Goal: Information Seeking & Learning: Check status

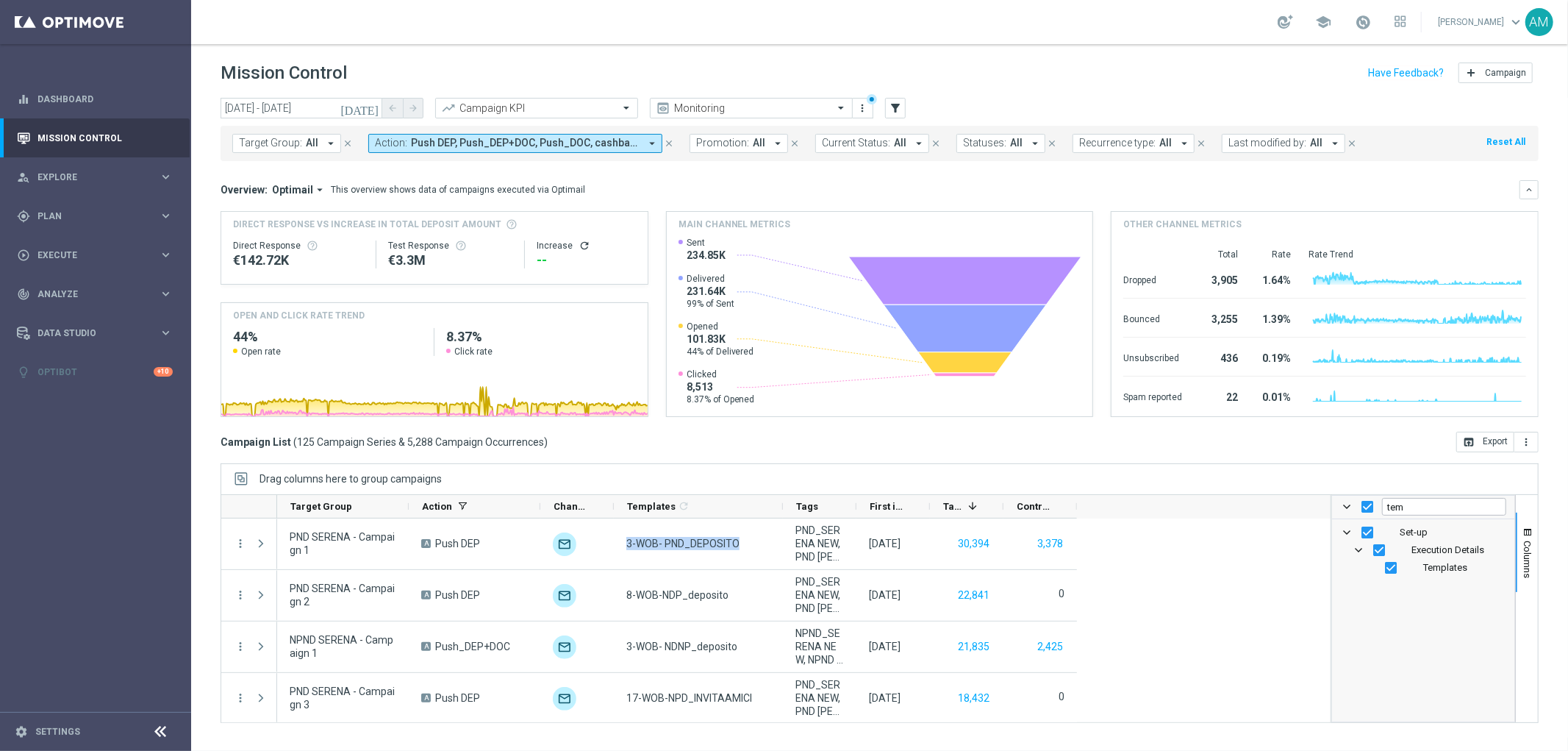
click at [647, 146] on icon "arrow_drop_down" at bounding box center [652, 143] width 13 height 13
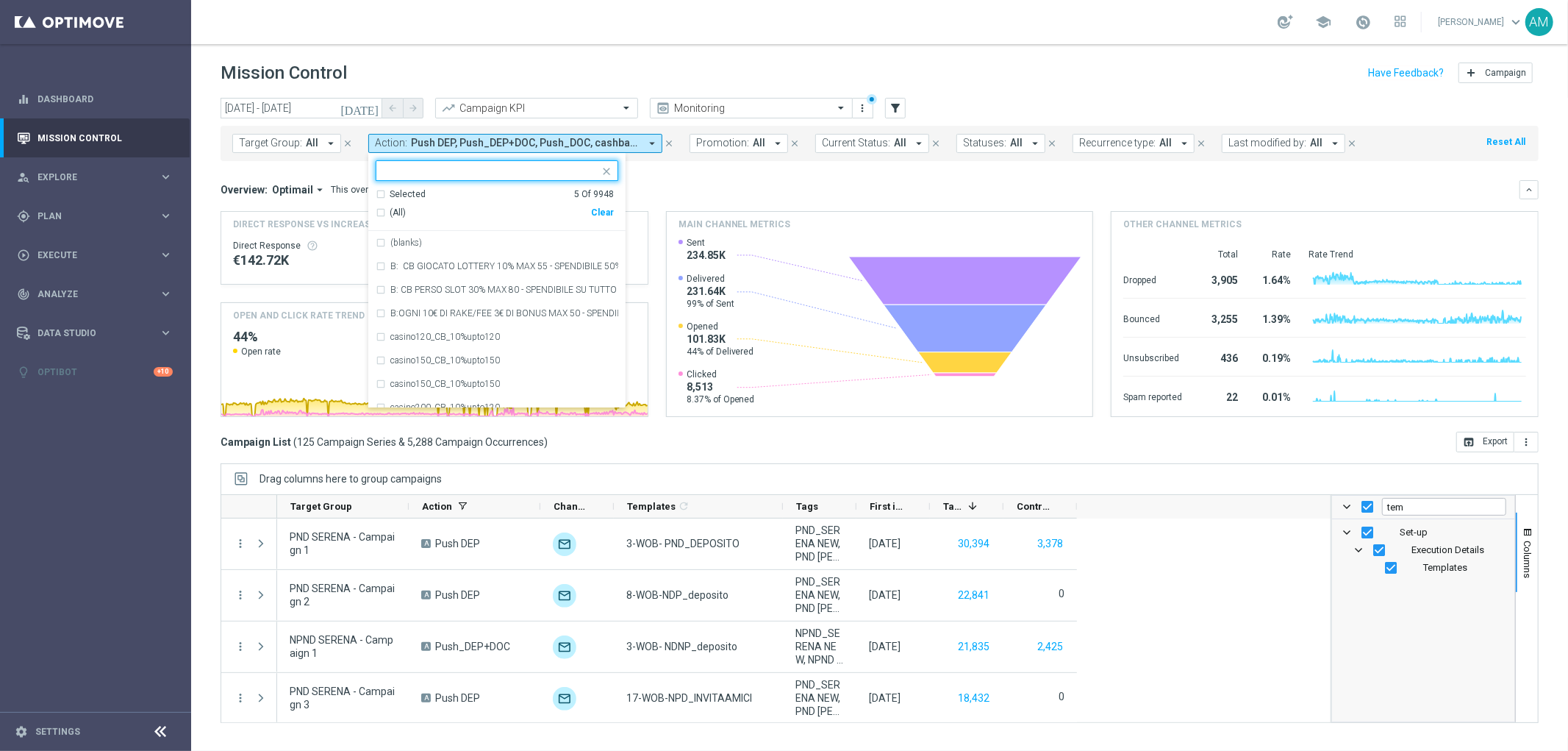
click at [0, 0] on div "Clear" at bounding box center [0, 0] width 0 height 0
click at [1048, 182] on div "Overview: Optimail arrow_drop_down This overview shows data of campaigns execut…" at bounding box center [879, 189] width 1318 height 19
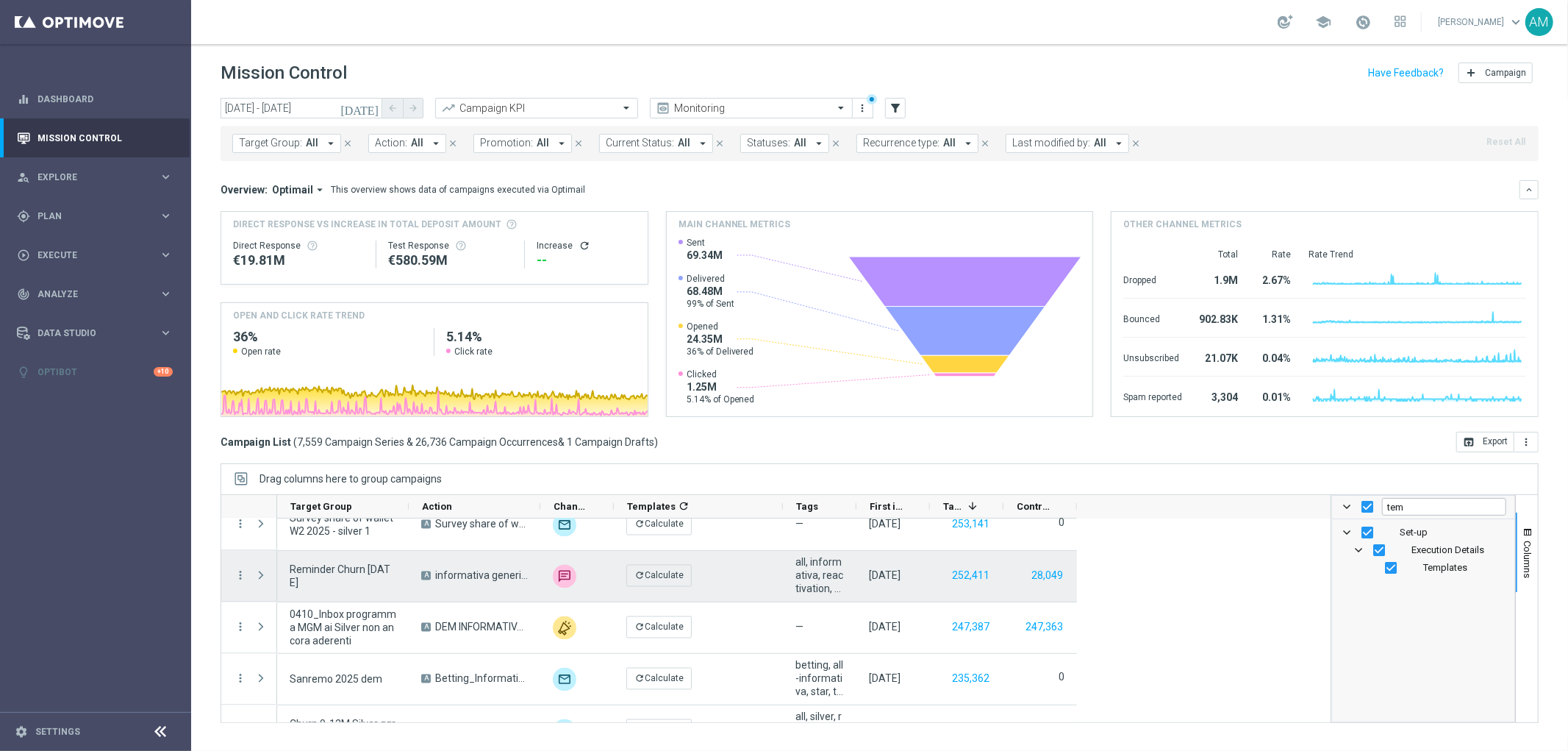
scroll to position [2369, 0]
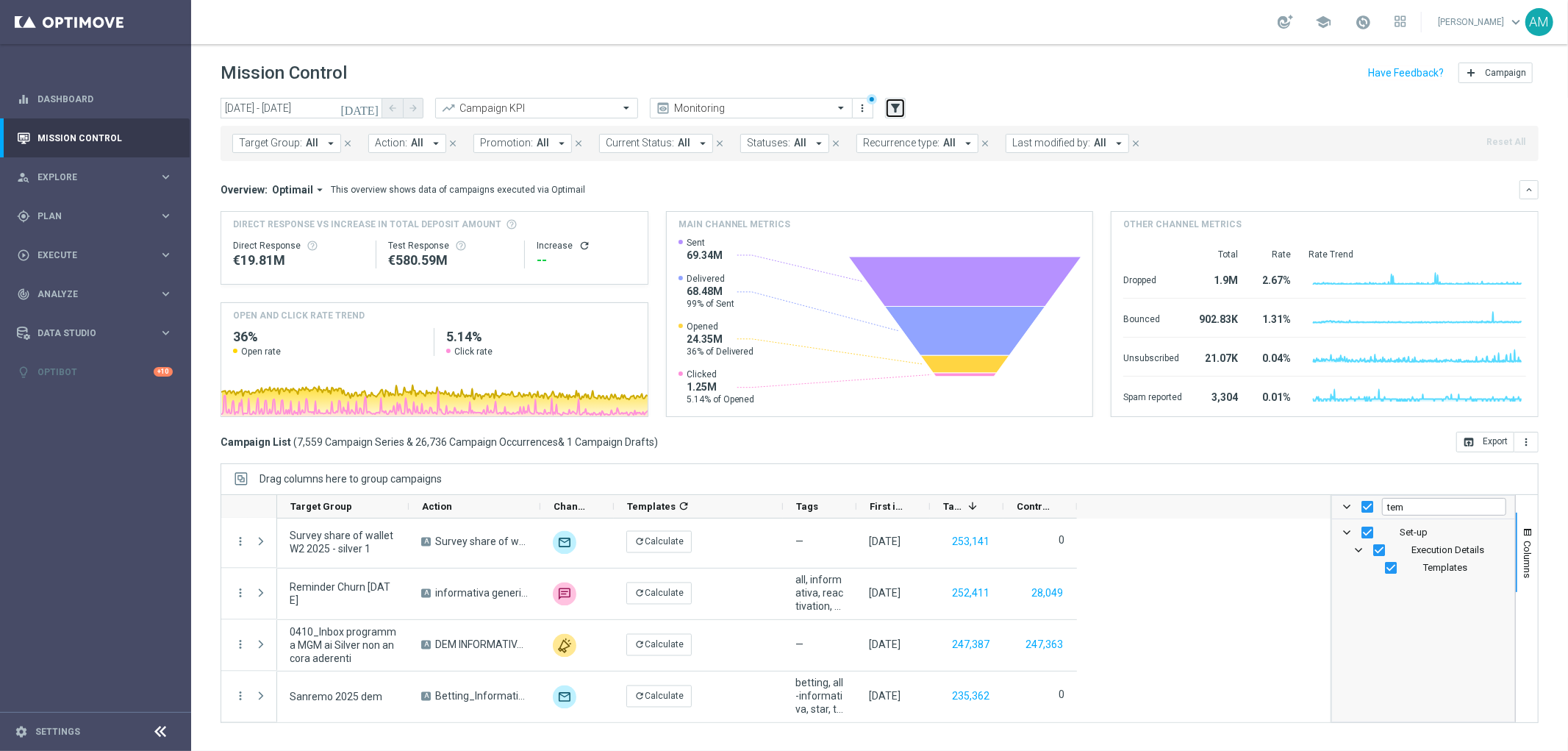
click at [898, 110] on icon "filter_alt" at bounding box center [895, 108] width 13 height 13
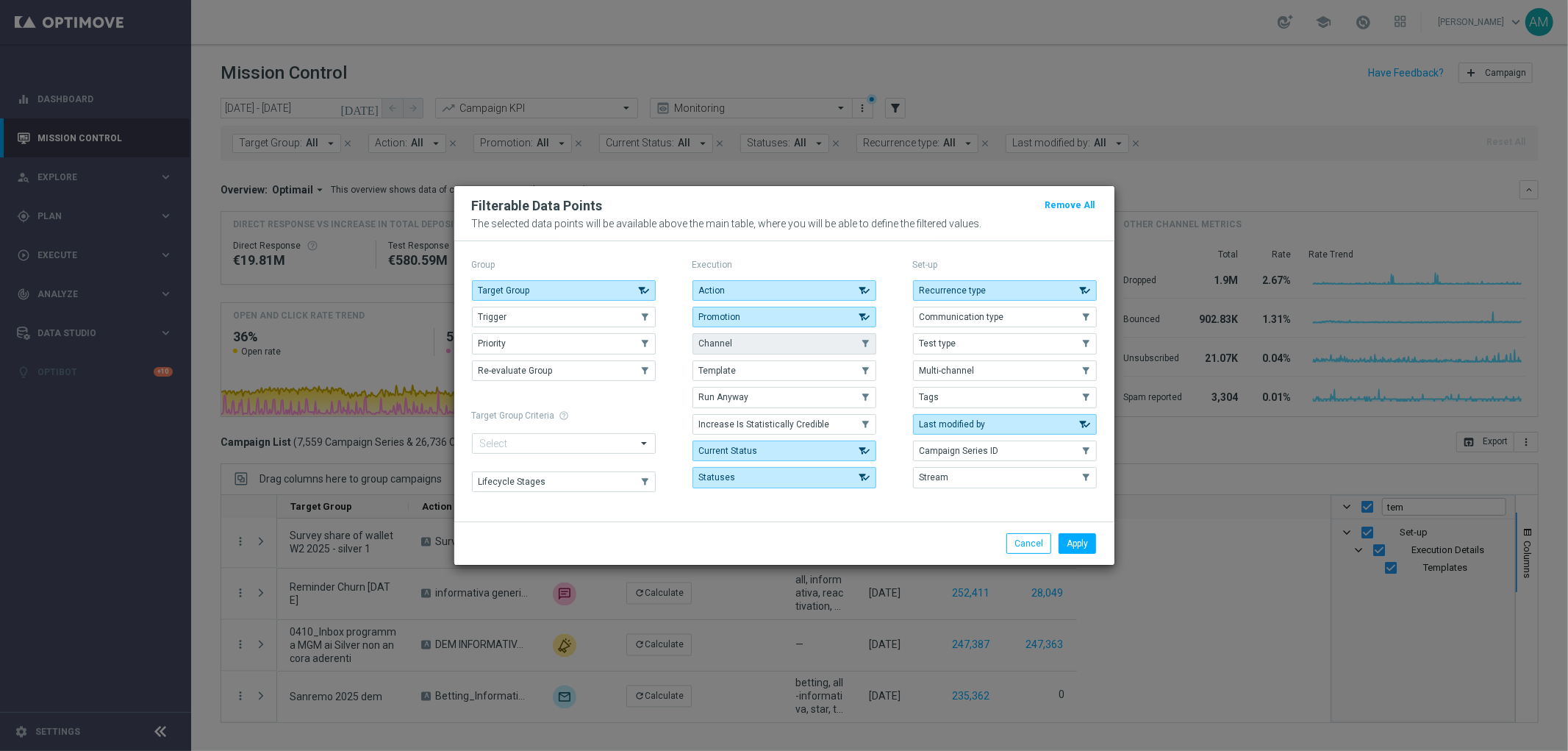
click at [767, 343] on button "Channel" at bounding box center [784, 344] width 184 height 20
click at [1077, 549] on button "Apply" at bounding box center [1077, 543] width 38 height 20
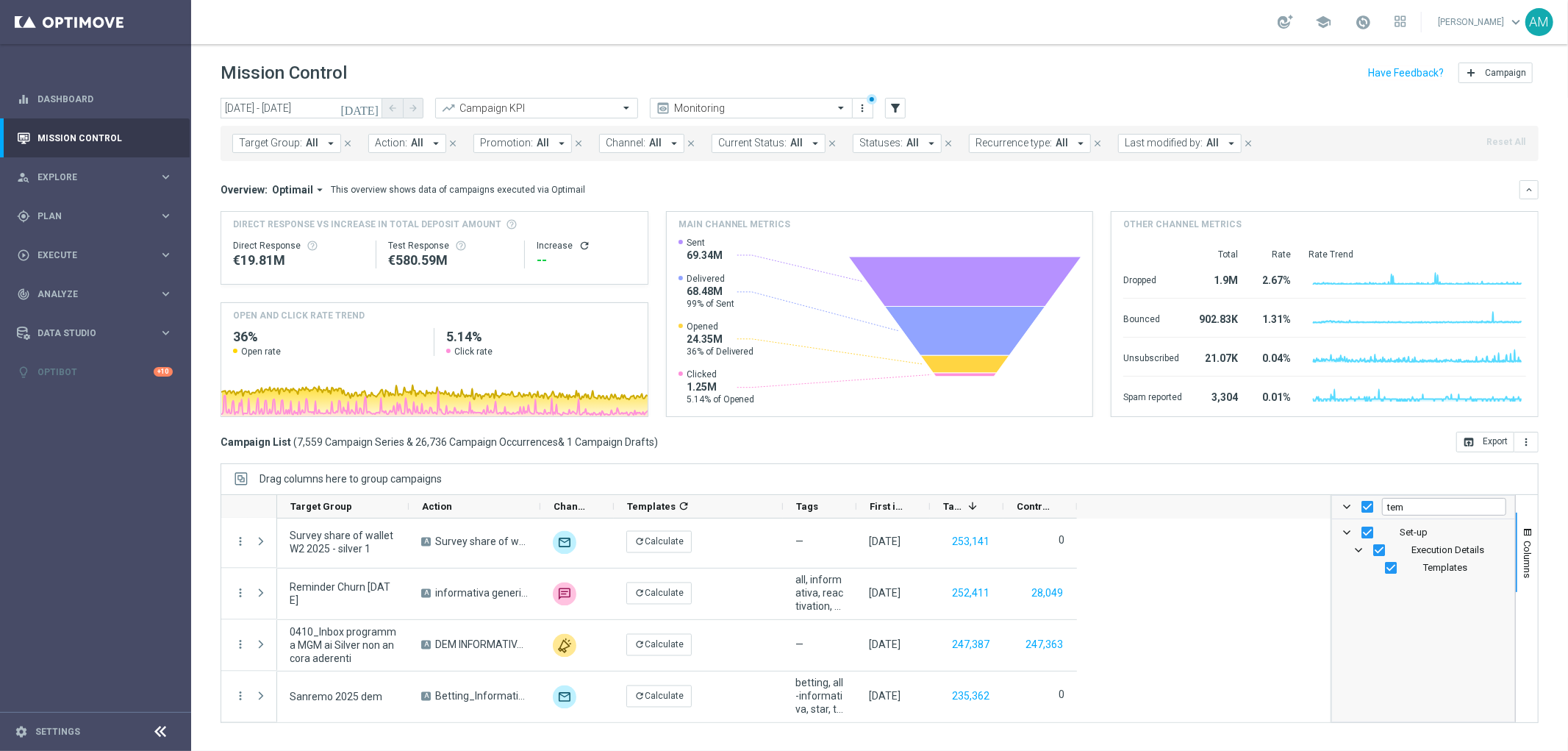
click at [649, 146] on span "All" at bounding box center [656, 143] width 13 height 13
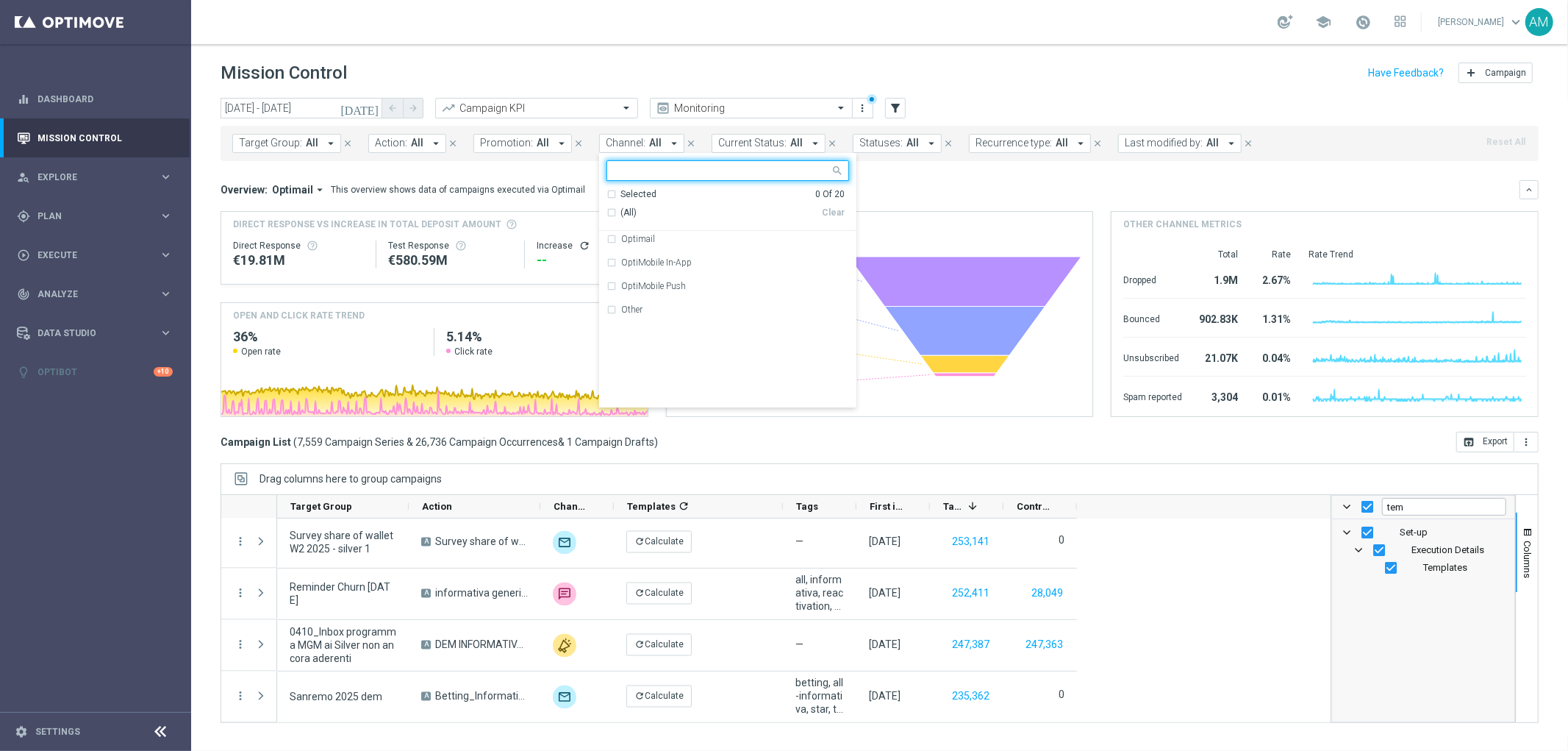
scroll to position [0, 0]
click at [900, 194] on div "Overview: Optimail arrow_drop_down This overview shows data of campaigns execut…" at bounding box center [870, 189] width 1299 height 13
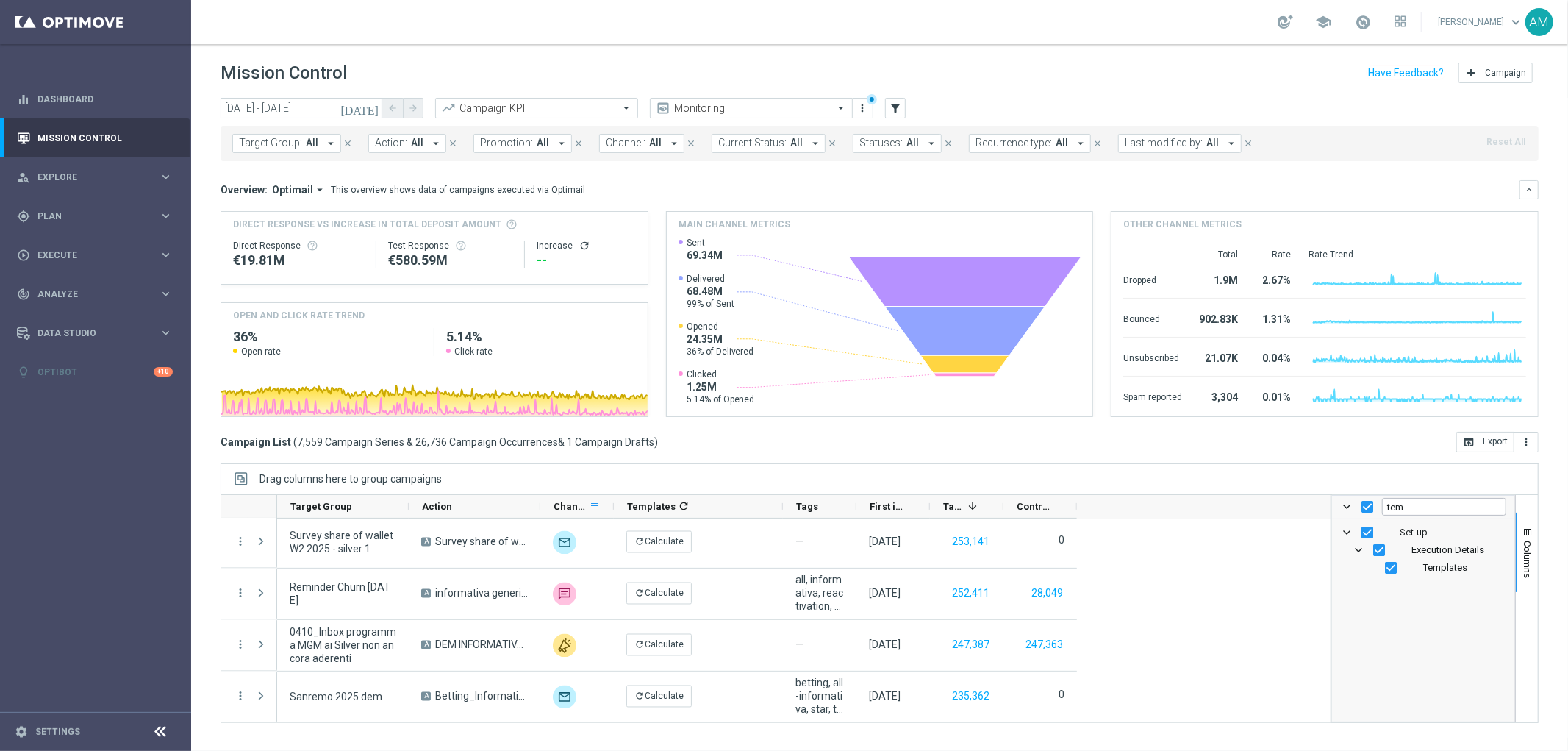
click at [593, 503] on span at bounding box center [595, 505] width 12 height 12
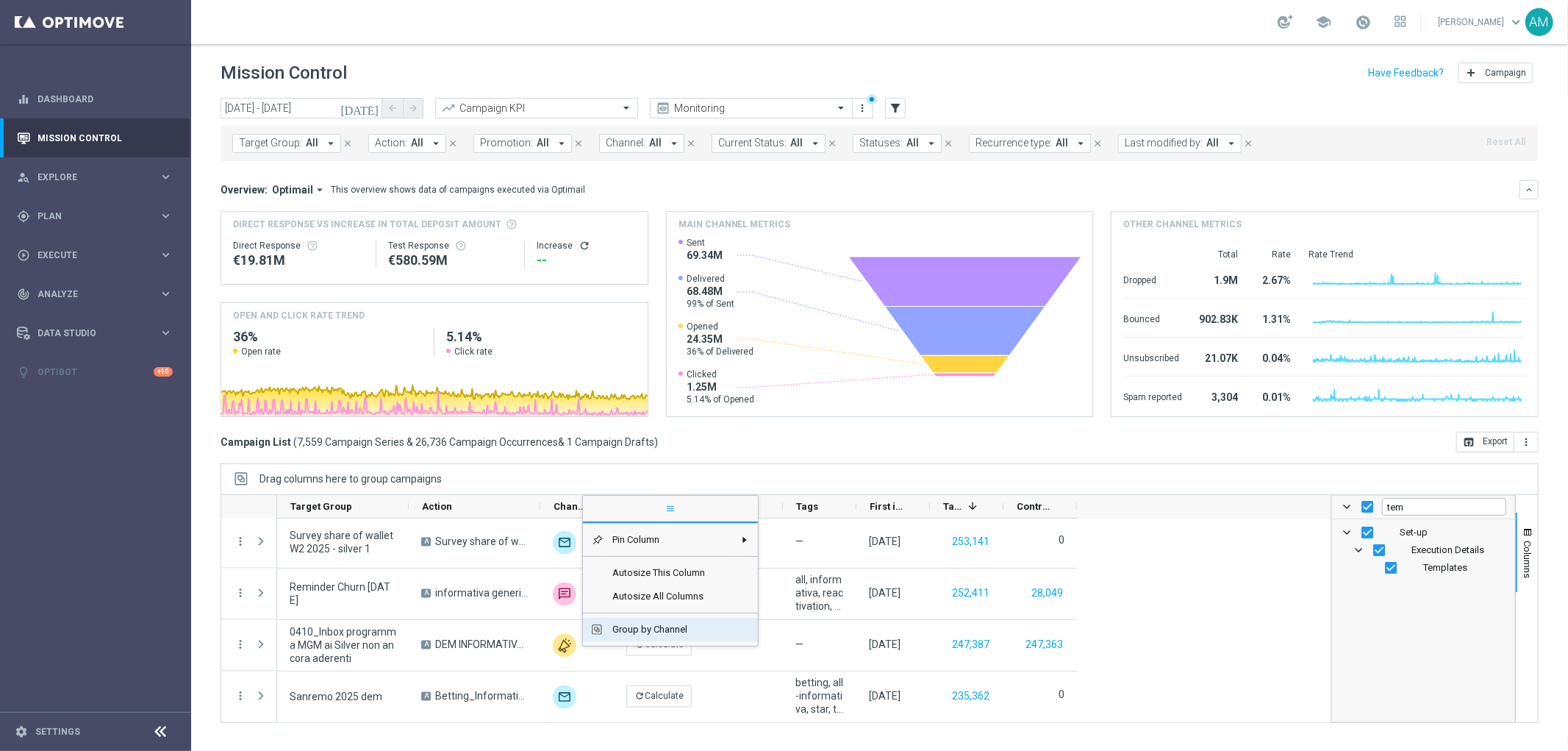
click at [621, 627] on span "Group by Channel" at bounding box center [669, 629] width 130 height 23
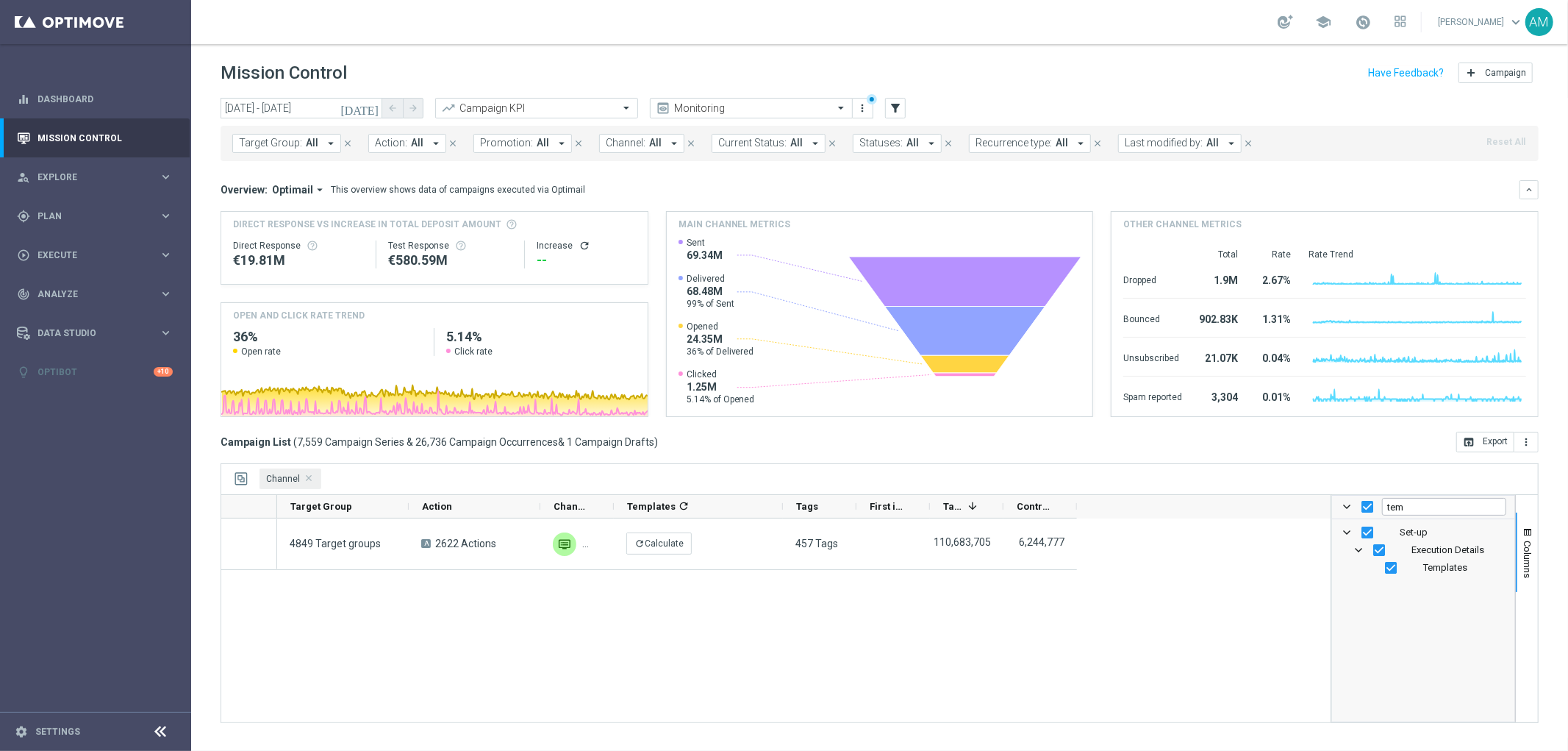
click at [515, 504] on div "Action" at bounding box center [468, 506] width 93 height 23
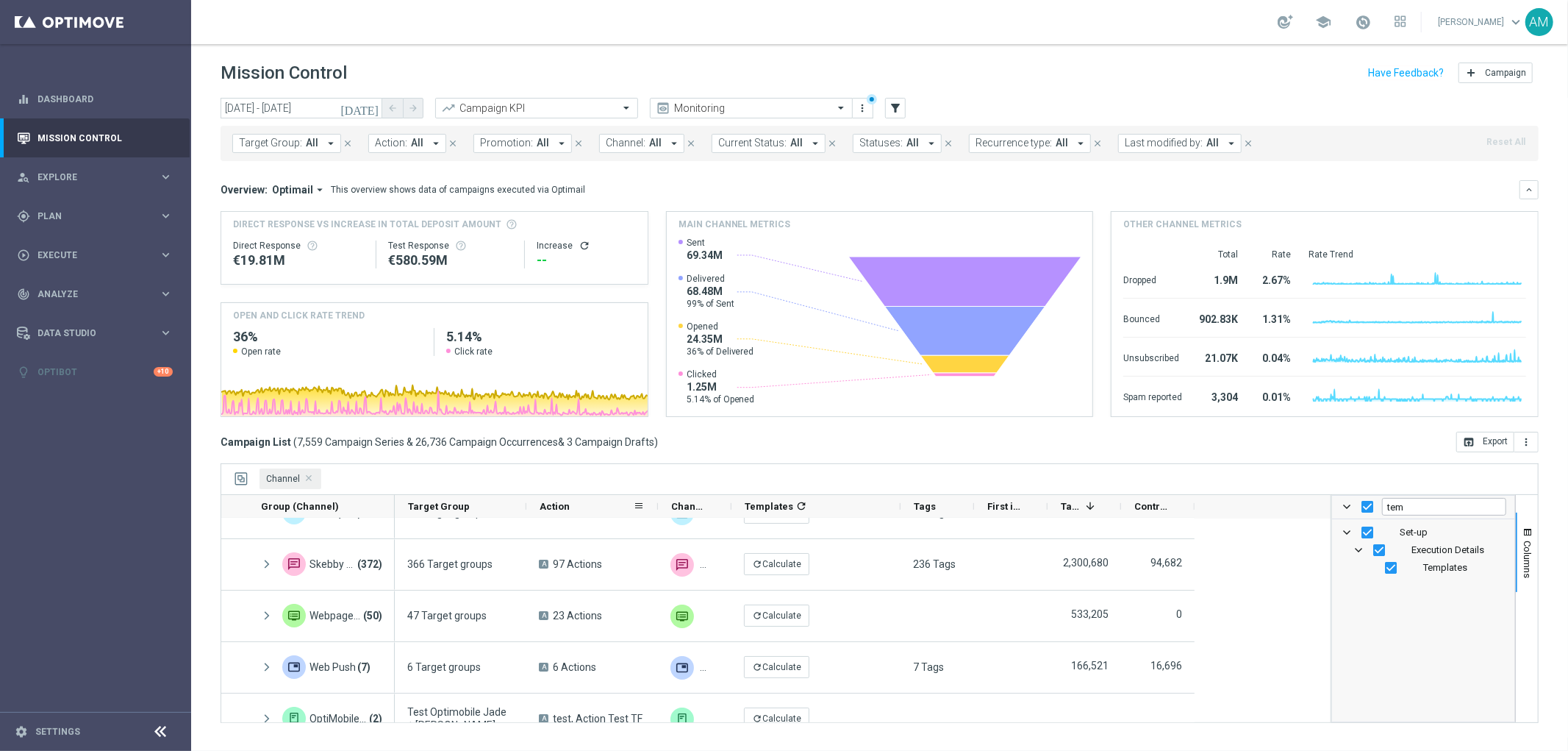
scroll to position [208, 0]
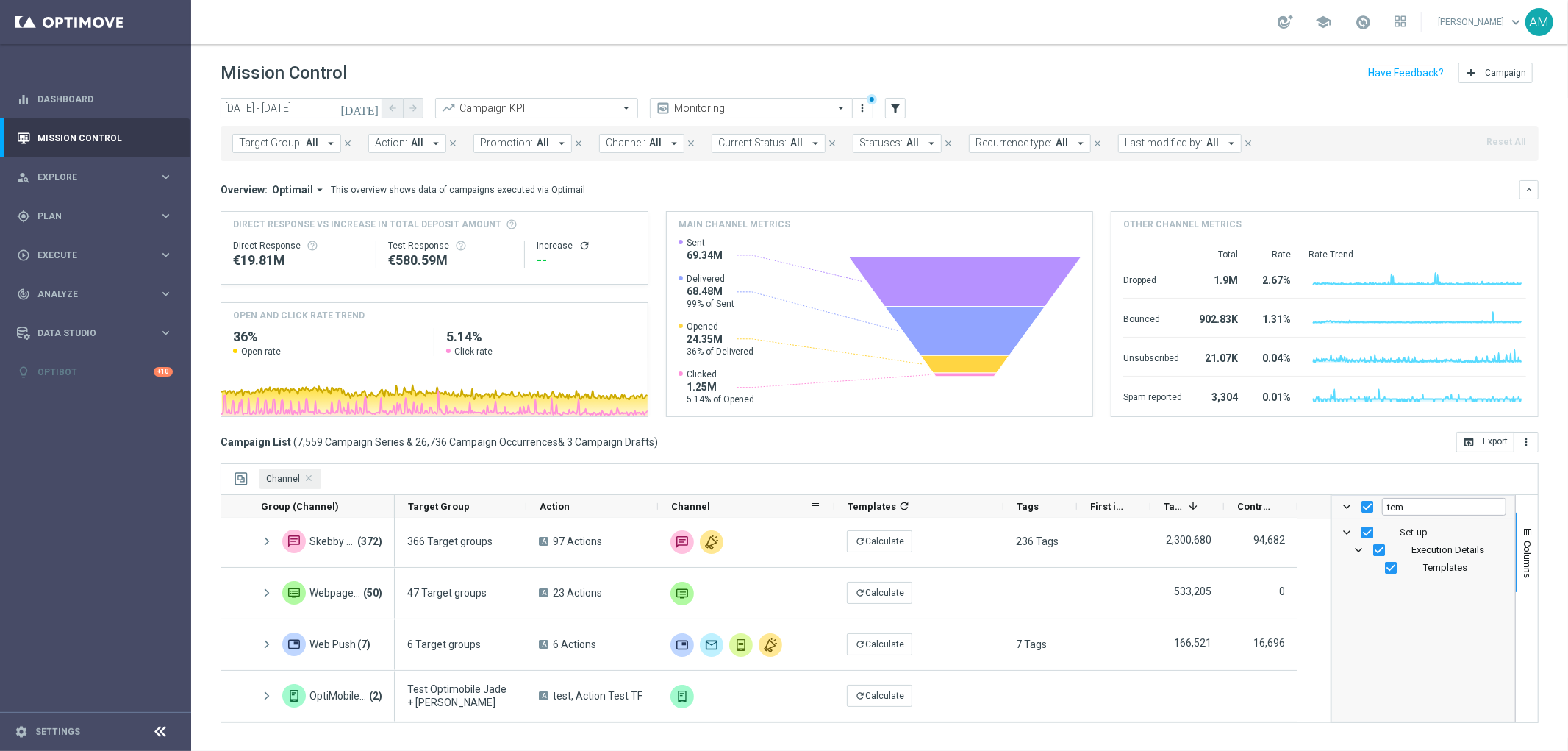
drag, startPoint x: 730, startPoint y: 503, endPoint x: 834, endPoint y: 506, distance: 104.0
click at [834, 506] on div at bounding box center [834, 506] width 6 height 23
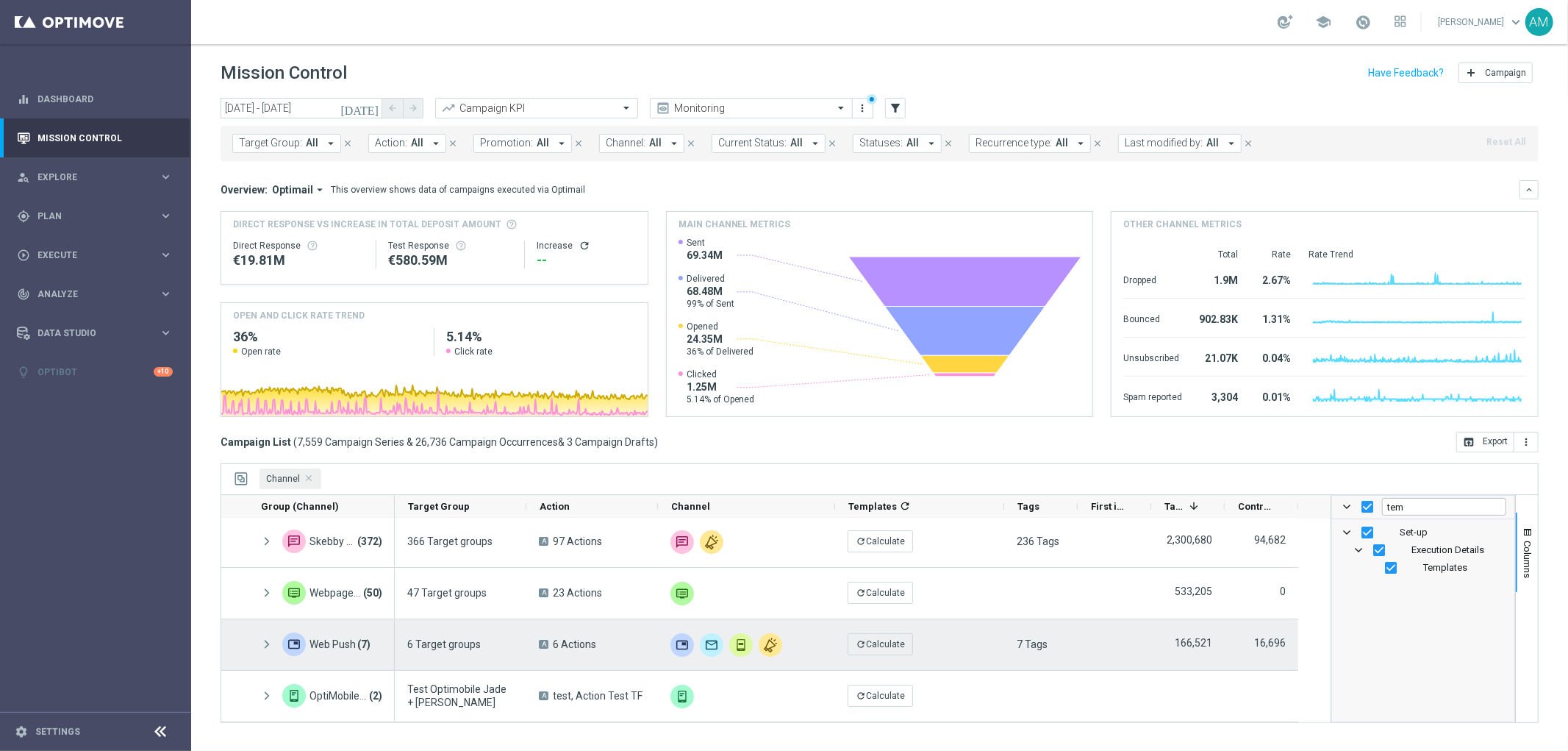
click at [593, 640] on span "6 Actions" at bounding box center [574, 644] width 43 height 13
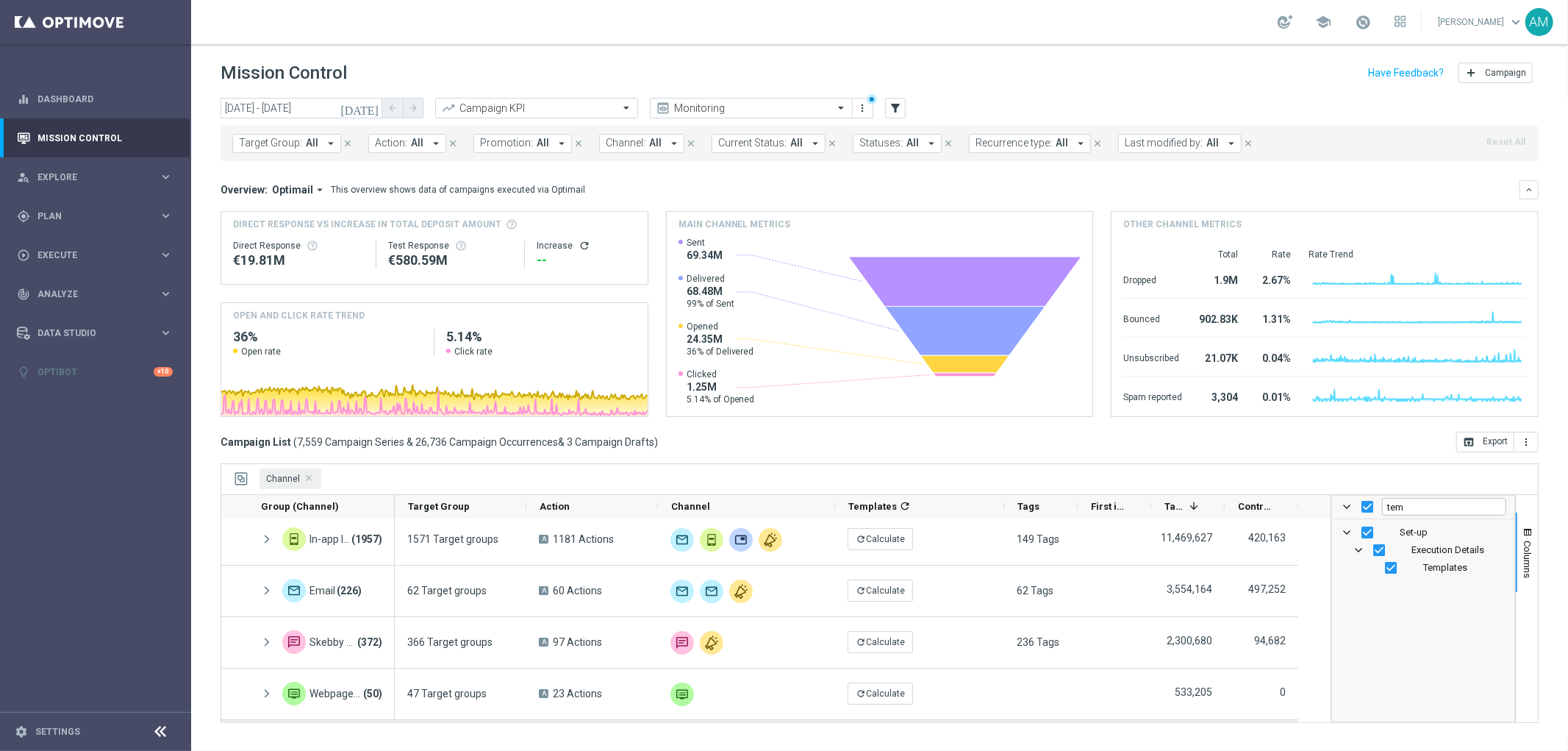
scroll to position [45, 0]
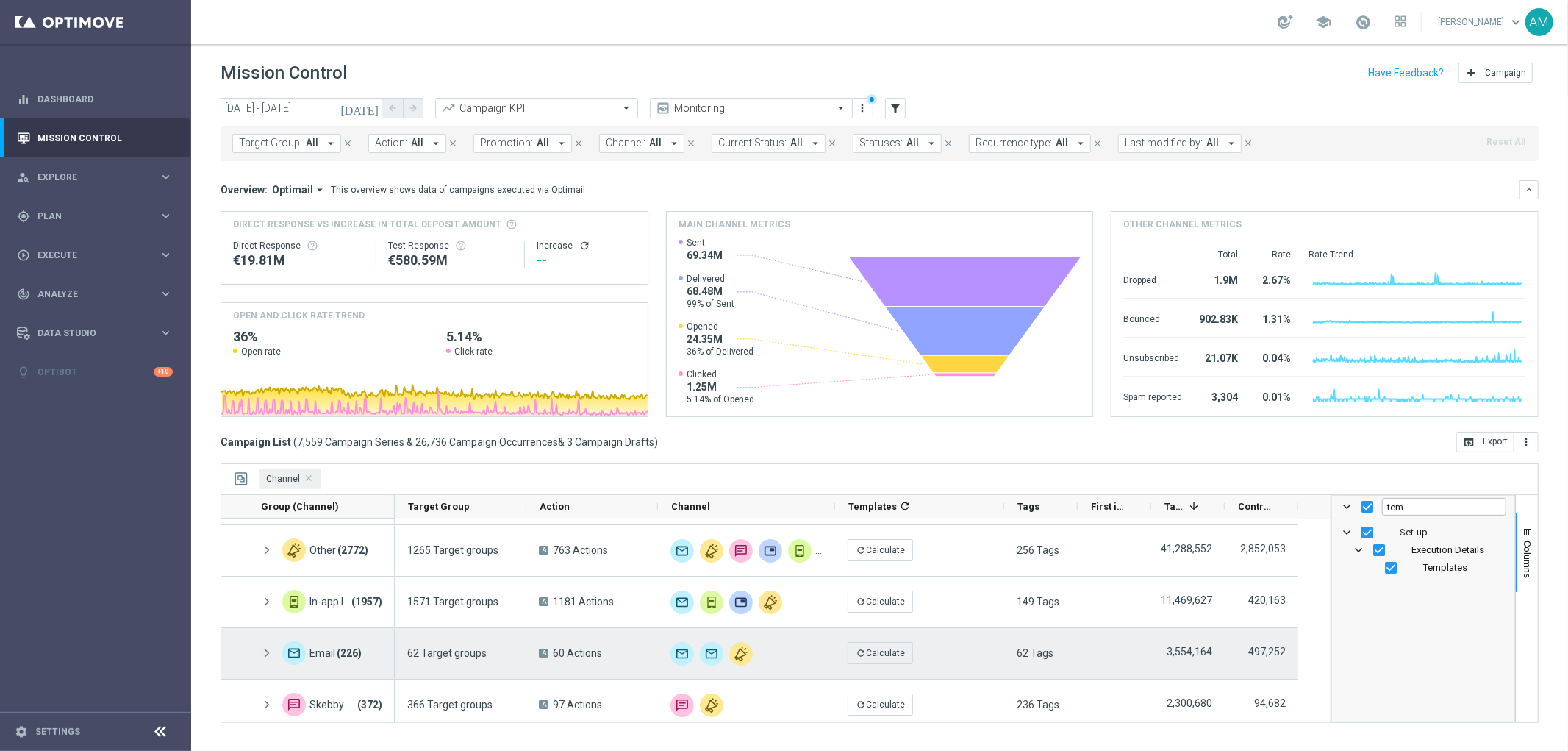
click at [267, 651] on span at bounding box center [267, 654] width 13 height 13
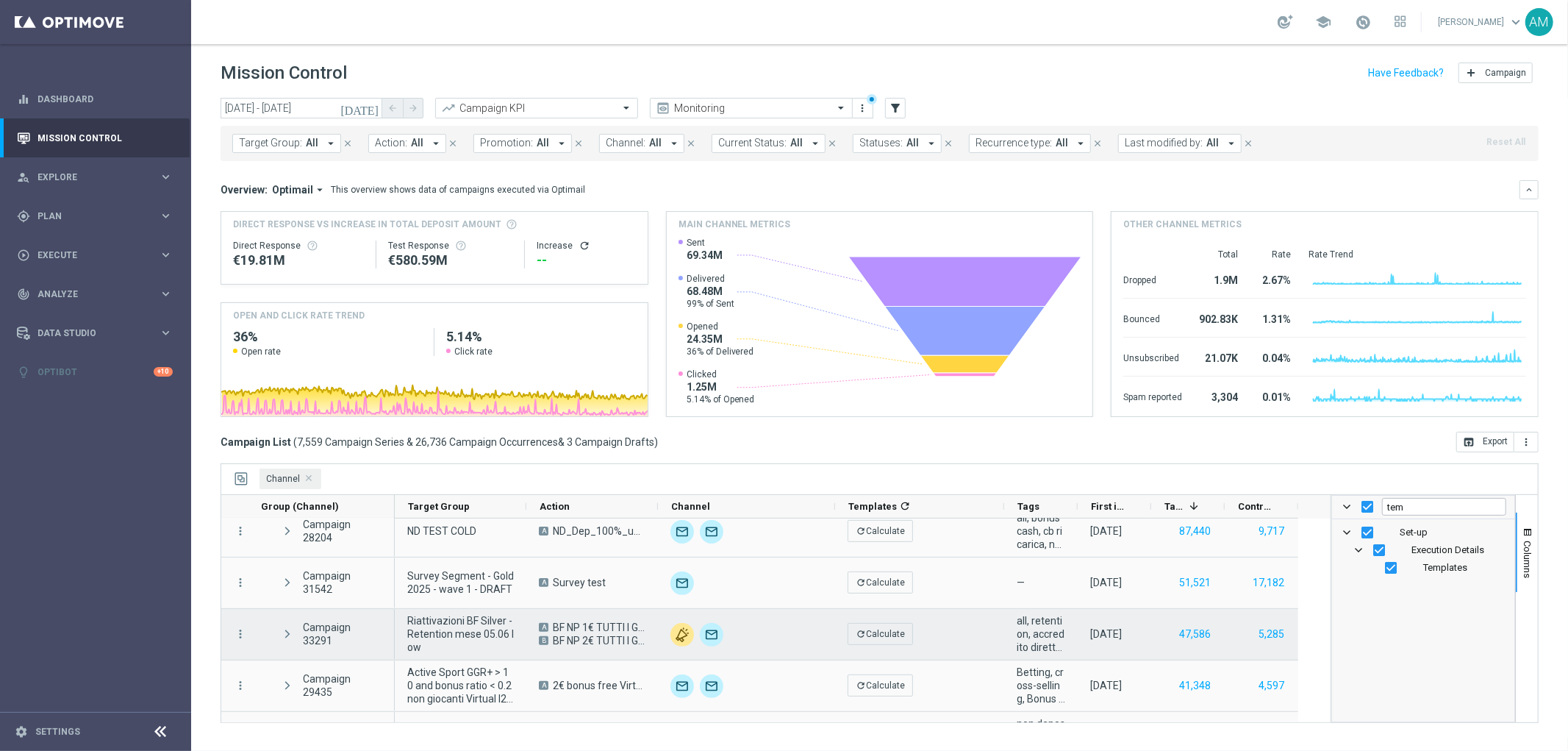
scroll to position [535, 0]
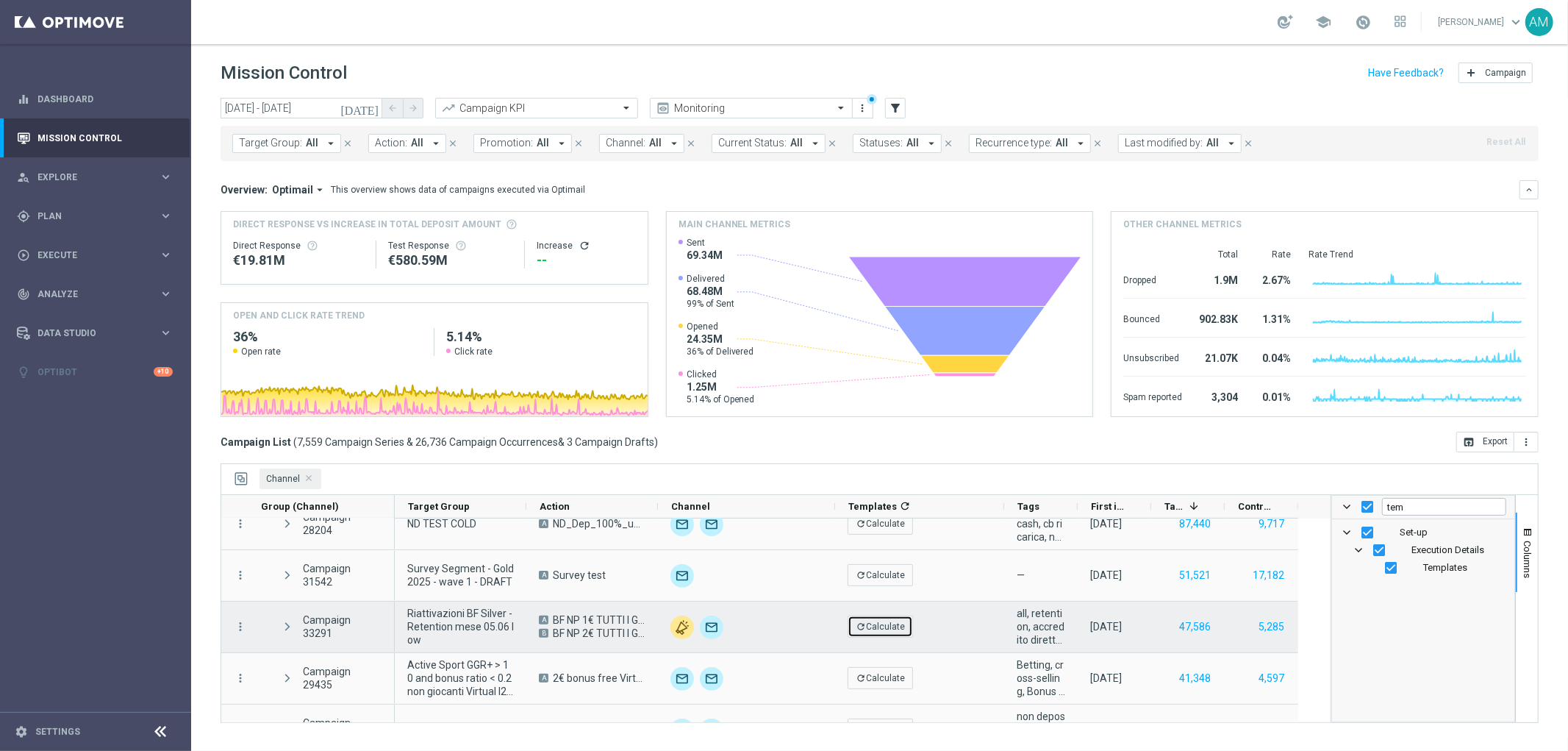
click at [863, 625] on icon "refresh" at bounding box center [861, 626] width 10 height 10
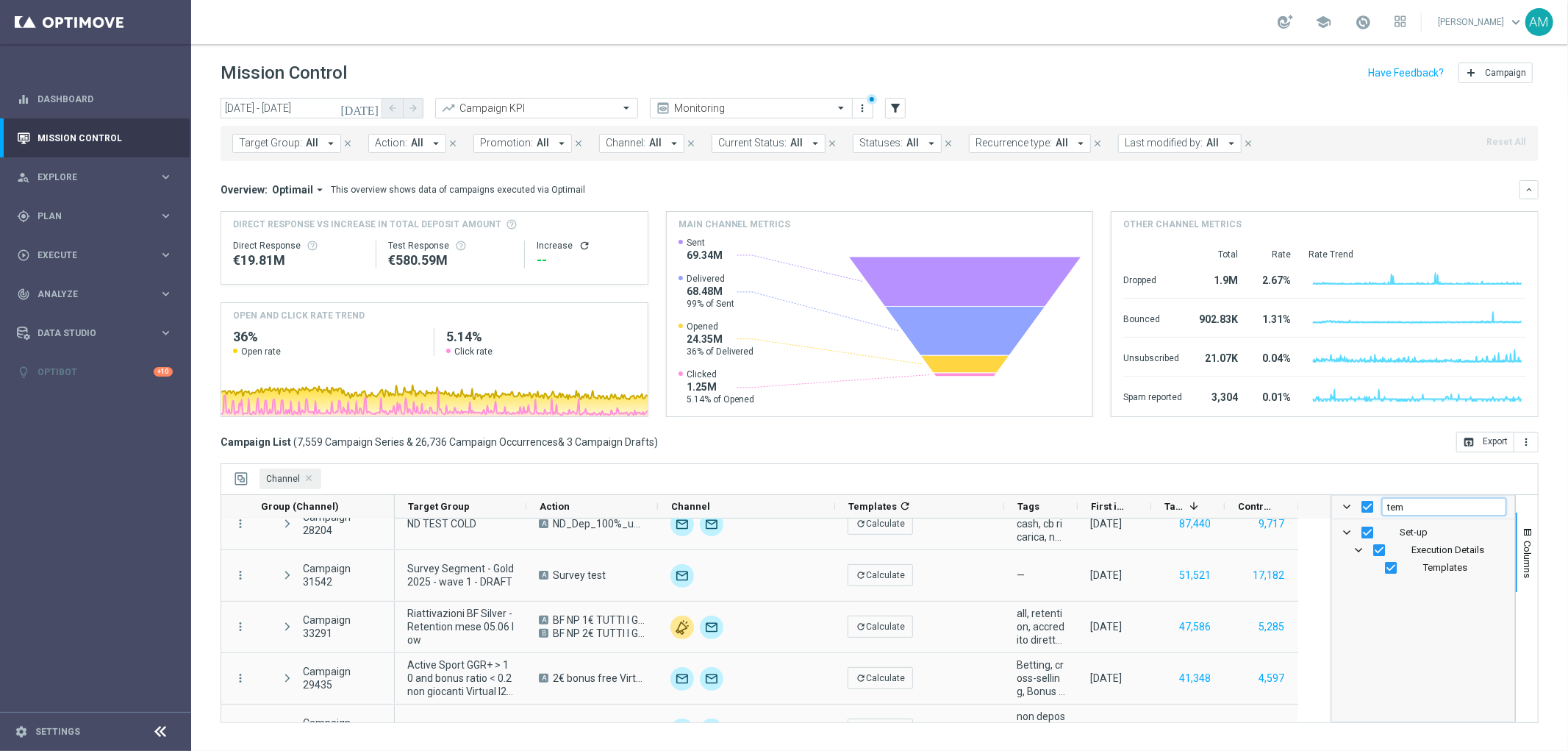
click at [1435, 506] on input "tem" at bounding box center [1444, 506] width 125 height 18
type input "t"
type input "p"
checkbox input "false"
type input "prom"
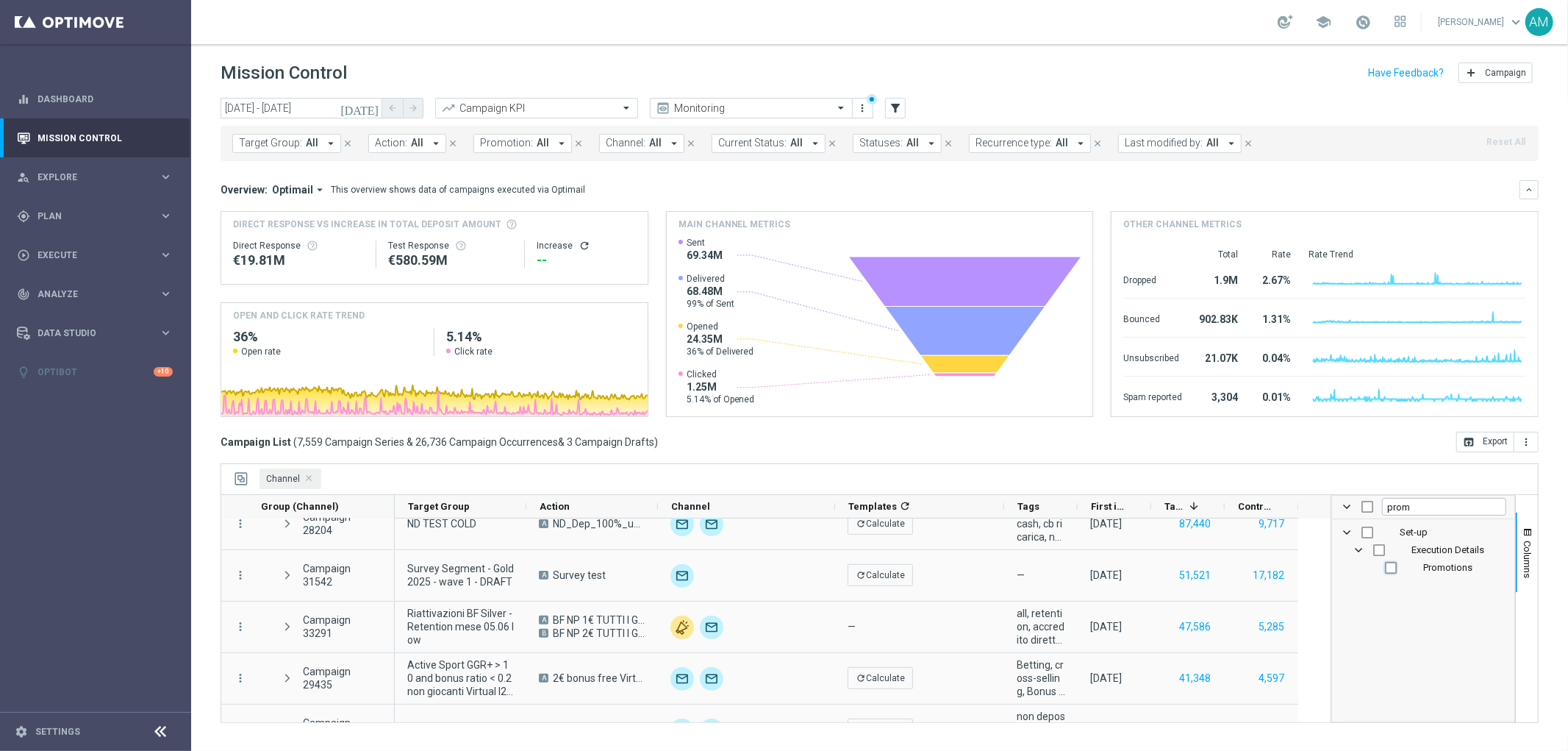
click at [1390, 568] on input "Press SPACE to toggle visibility (hidden)" at bounding box center [1391, 567] width 12 height 12
click at [1529, 562] on span "Columns" at bounding box center [1527, 559] width 12 height 38
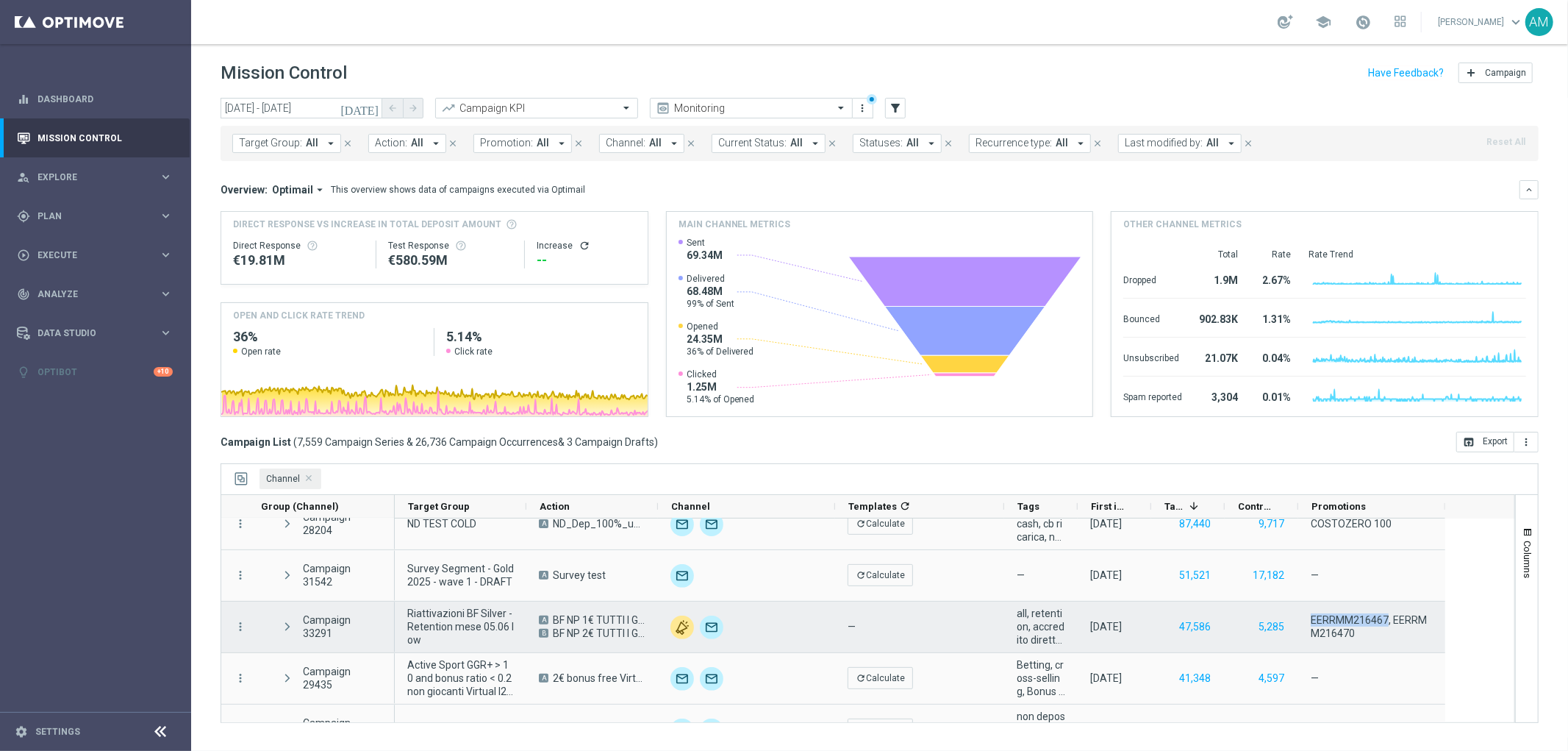
drag, startPoint x: 1310, startPoint y: 619, endPoint x: 1386, endPoint y: 613, distance: 76.2
click at [1386, 613] on span "EERRMM216467, EERRMM216470" at bounding box center [1371, 626] width 122 height 27
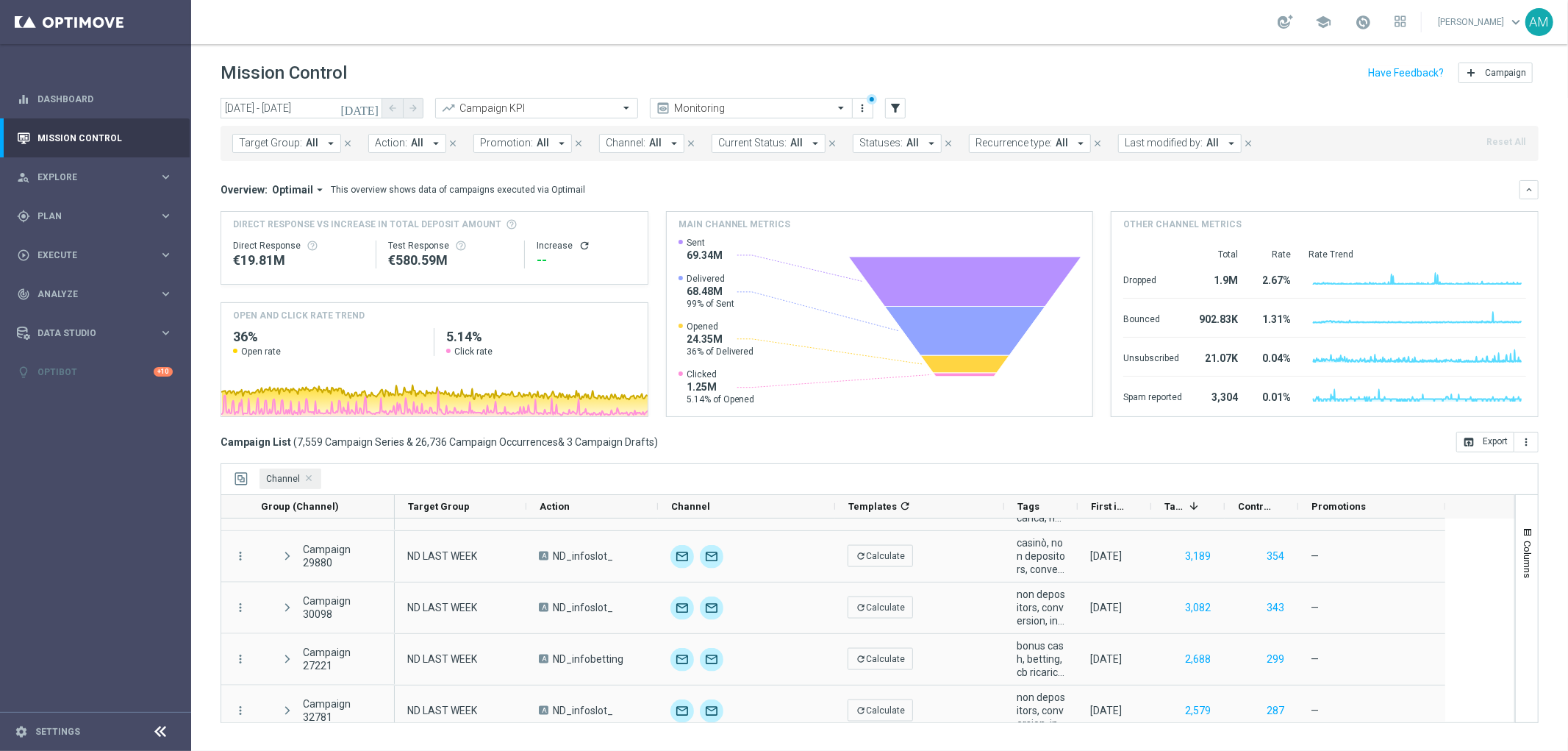
scroll to position [7071, 0]
